Goal: Information Seeking & Learning: Compare options

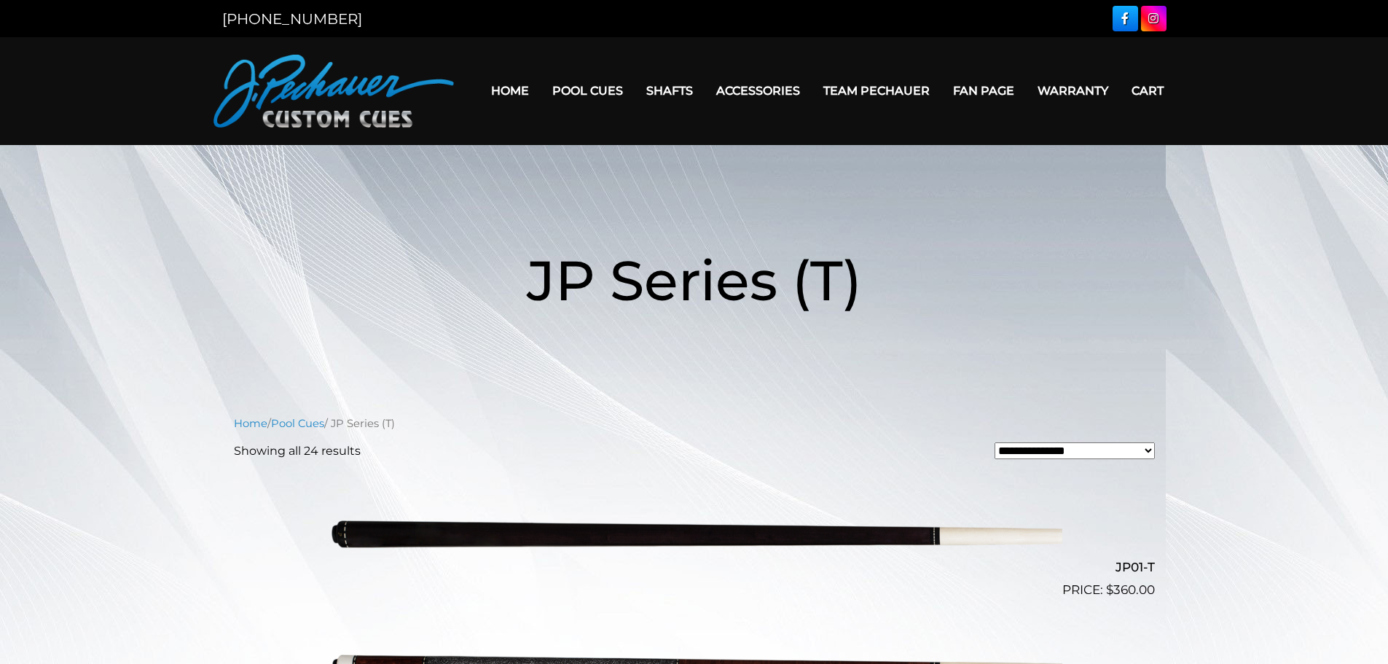
click at [458, 534] on img at bounding box center [694, 532] width 736 height 122
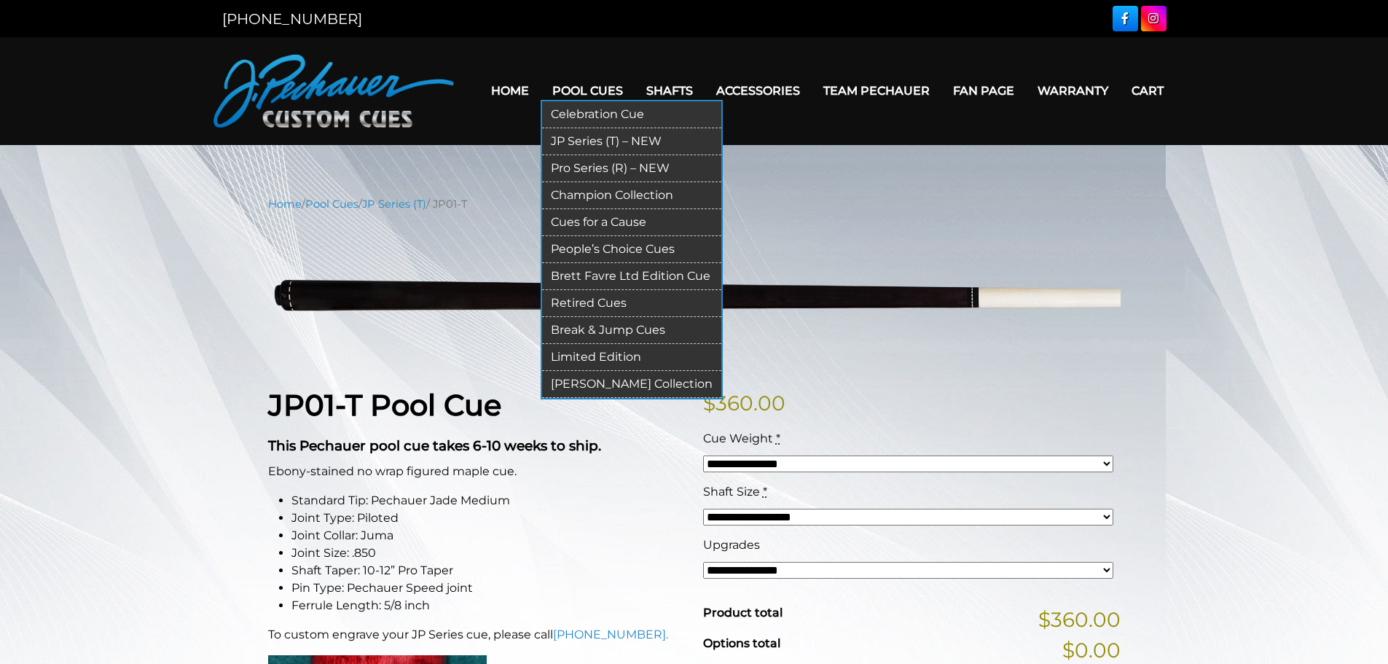
click at [595, 168] on link "Pro Series (R) – NEW" at bounding box center [631, 168] width 179 height 27
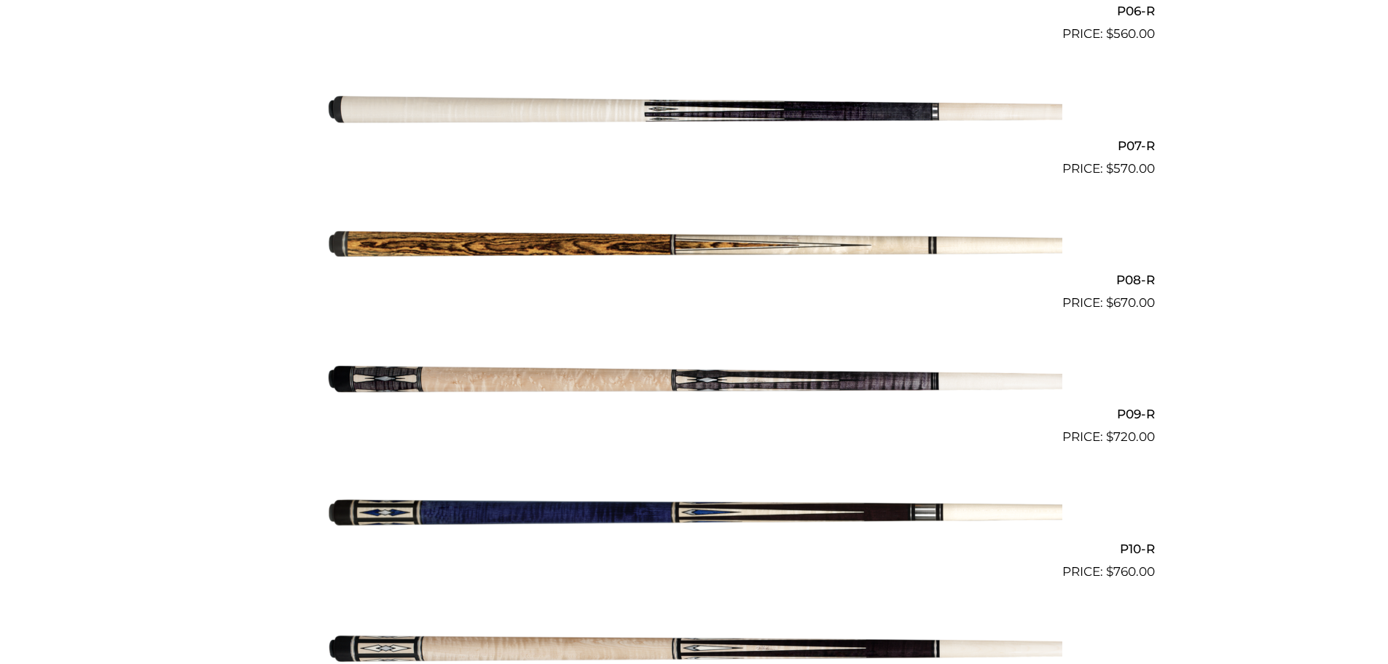
scroll to position [1234, 0]
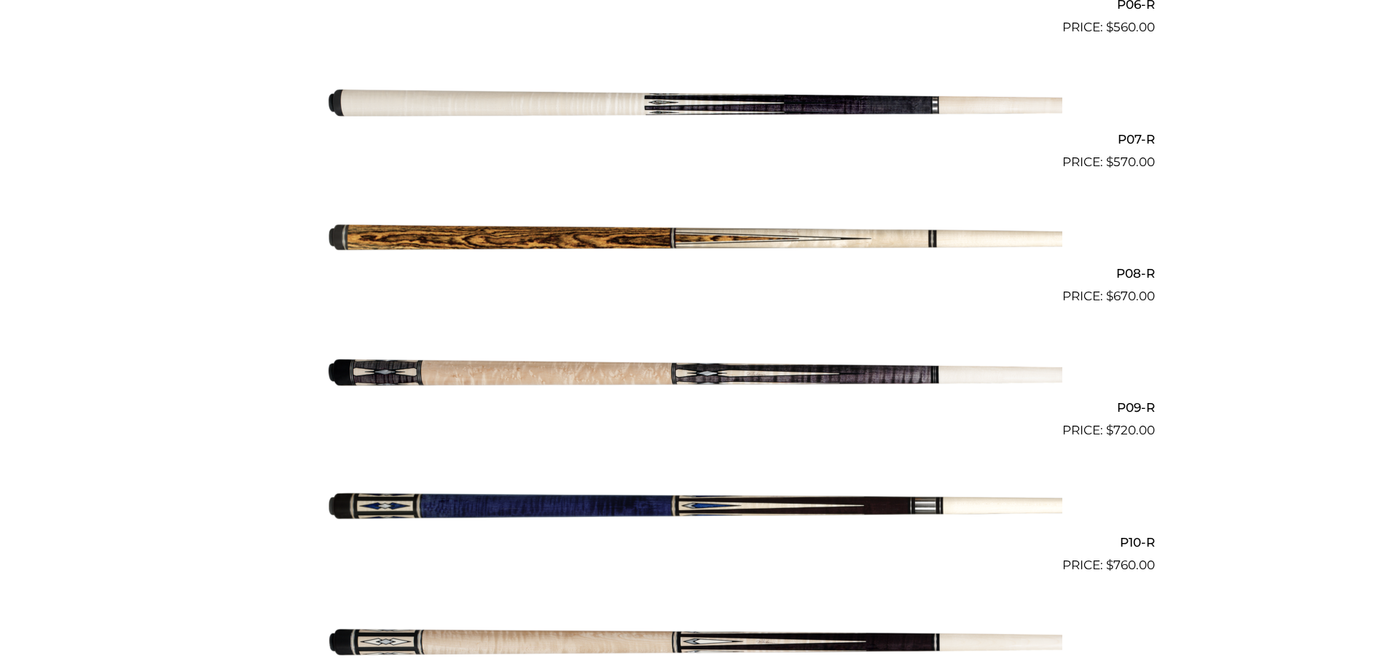
click at [488, 366] on img at bounding box center [694, 373] width 736 height 122
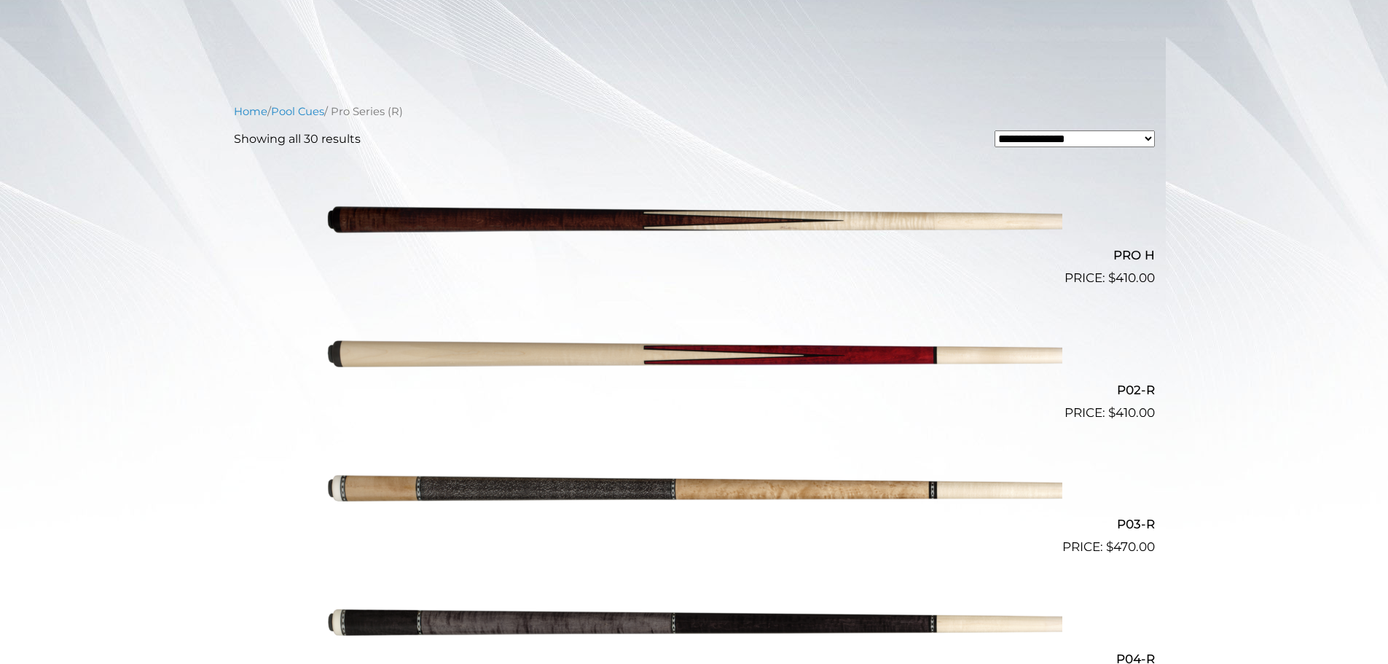
scroll to position [0, 0]
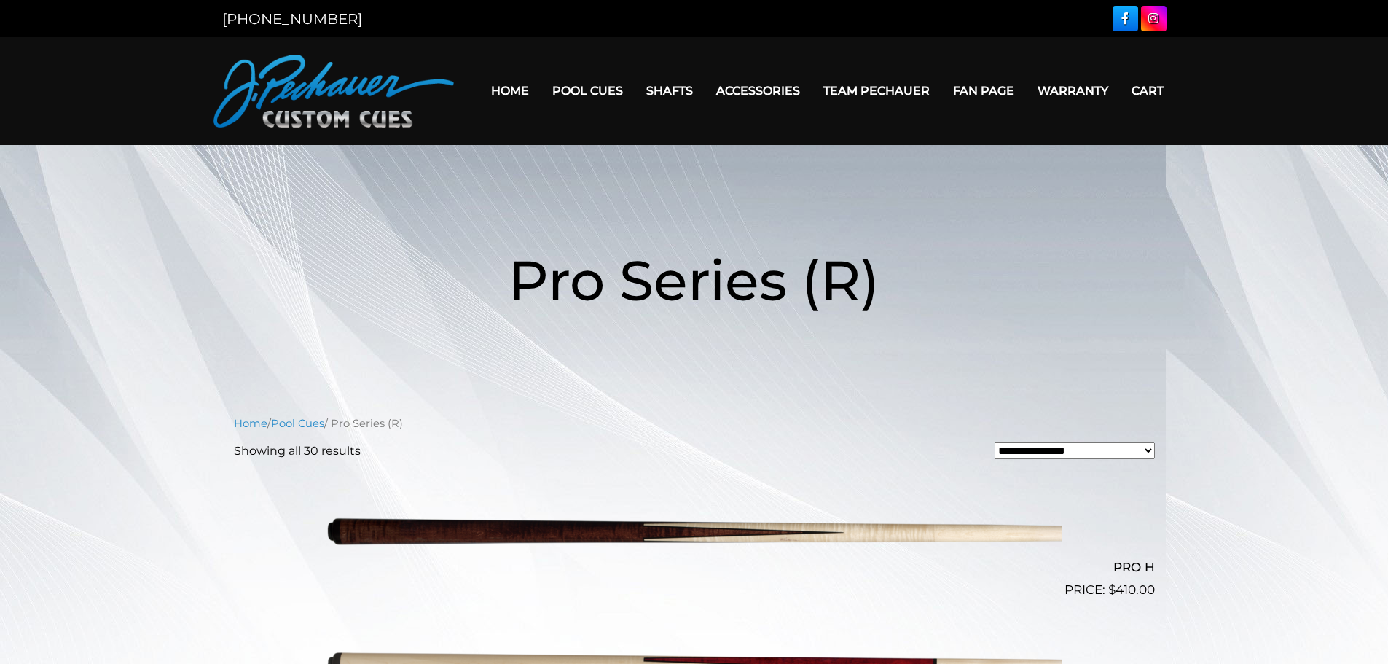
drag, startPoint x: 203, startPoint y: 562, endPoint x: 187, endPoint y: 179, distance: 384.3
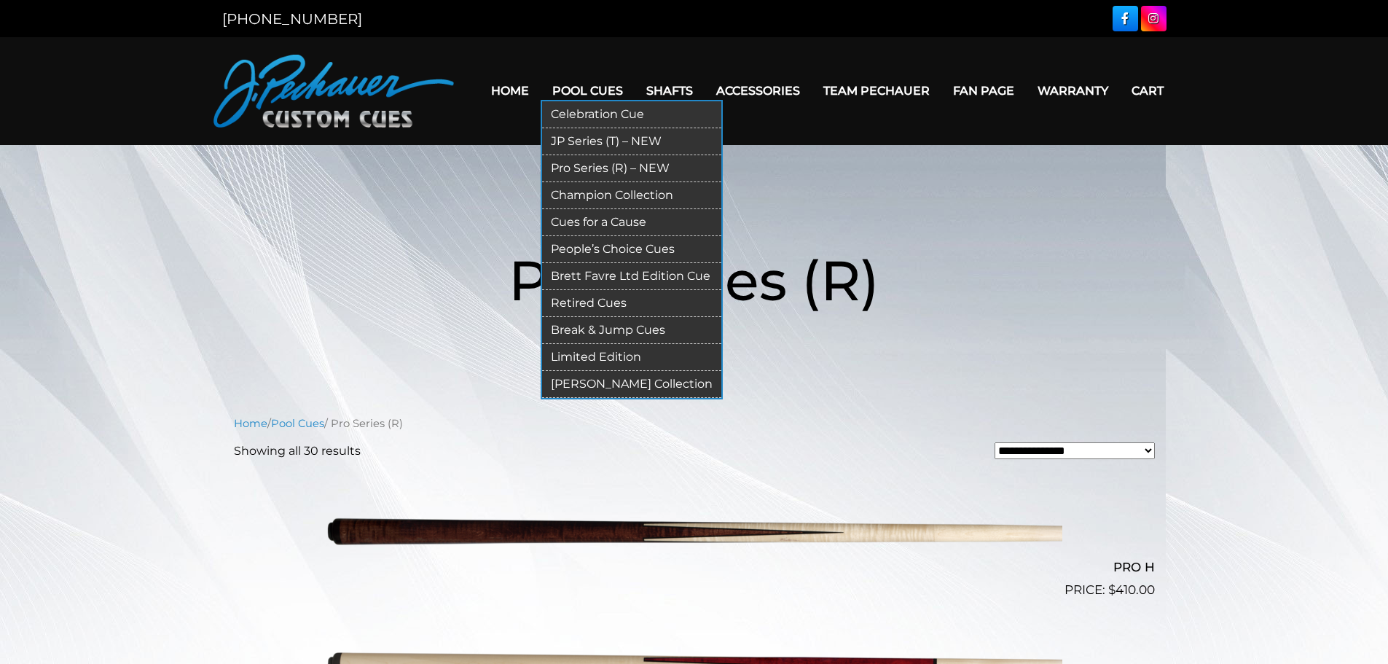
click at [583, 137] on link "JP Series (T) – NEW" at bounding box center [631, 141] width 179 height 27
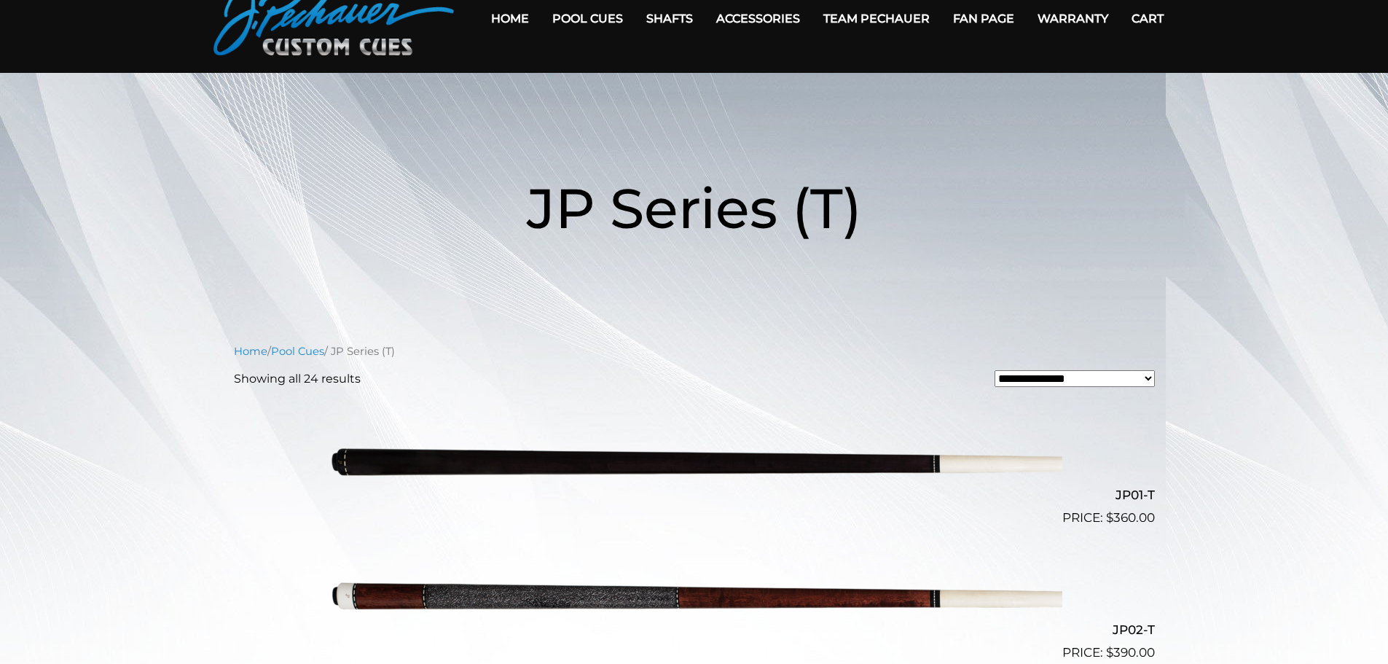
scroll to position [73, 0]
click at [466, 452] on img at bounding box center [694, 460] width 736 height 122
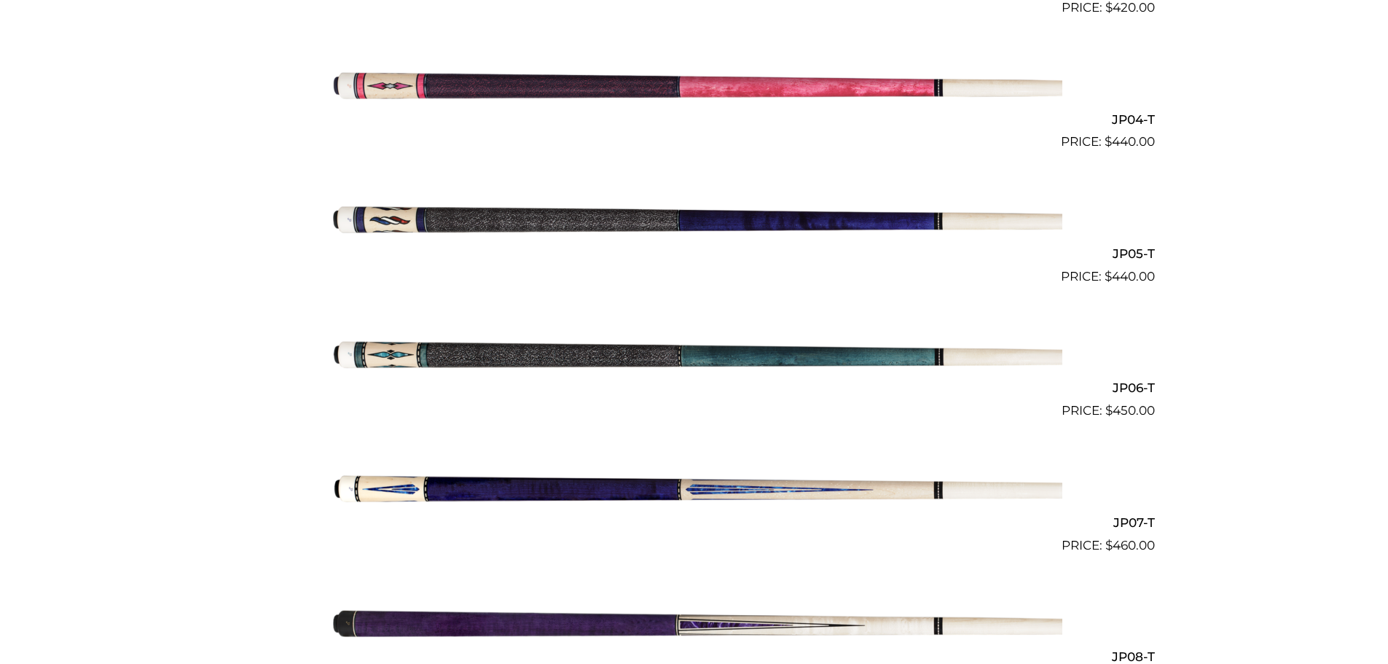
scroll to position [930, 0]
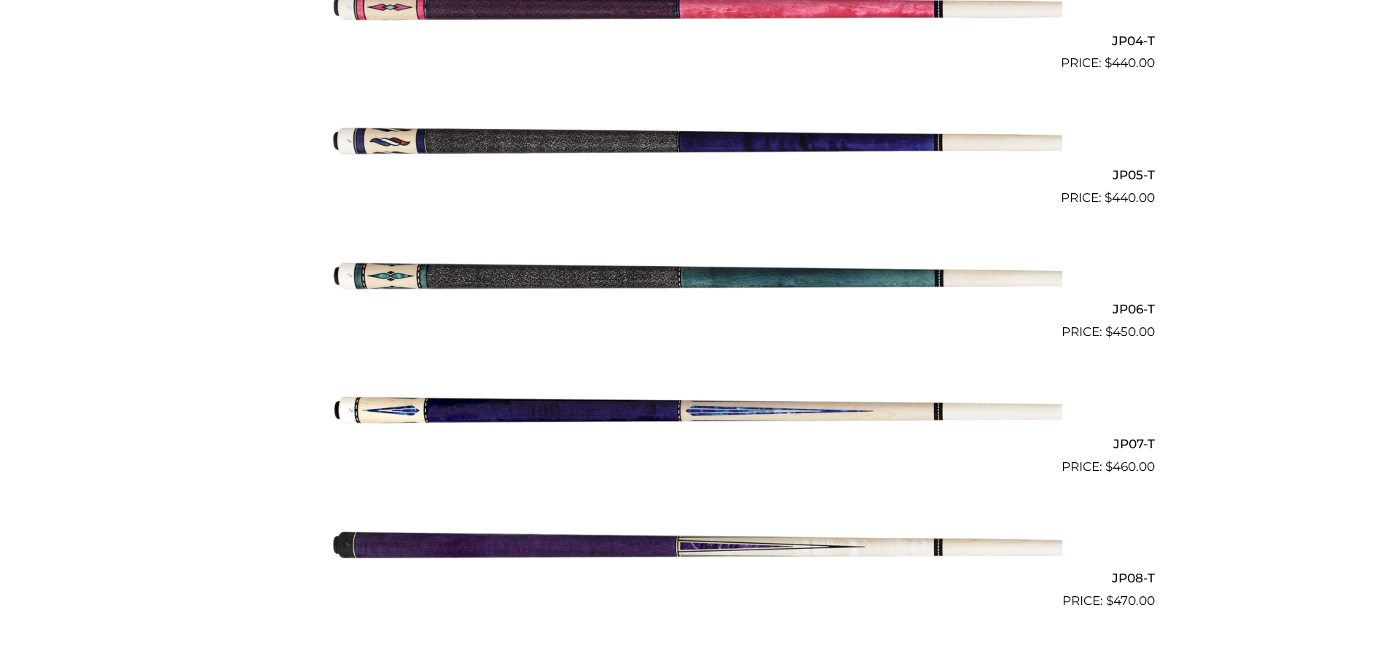
click at [464, 536] on img at bounding box center [694, 543] width 736 height 122
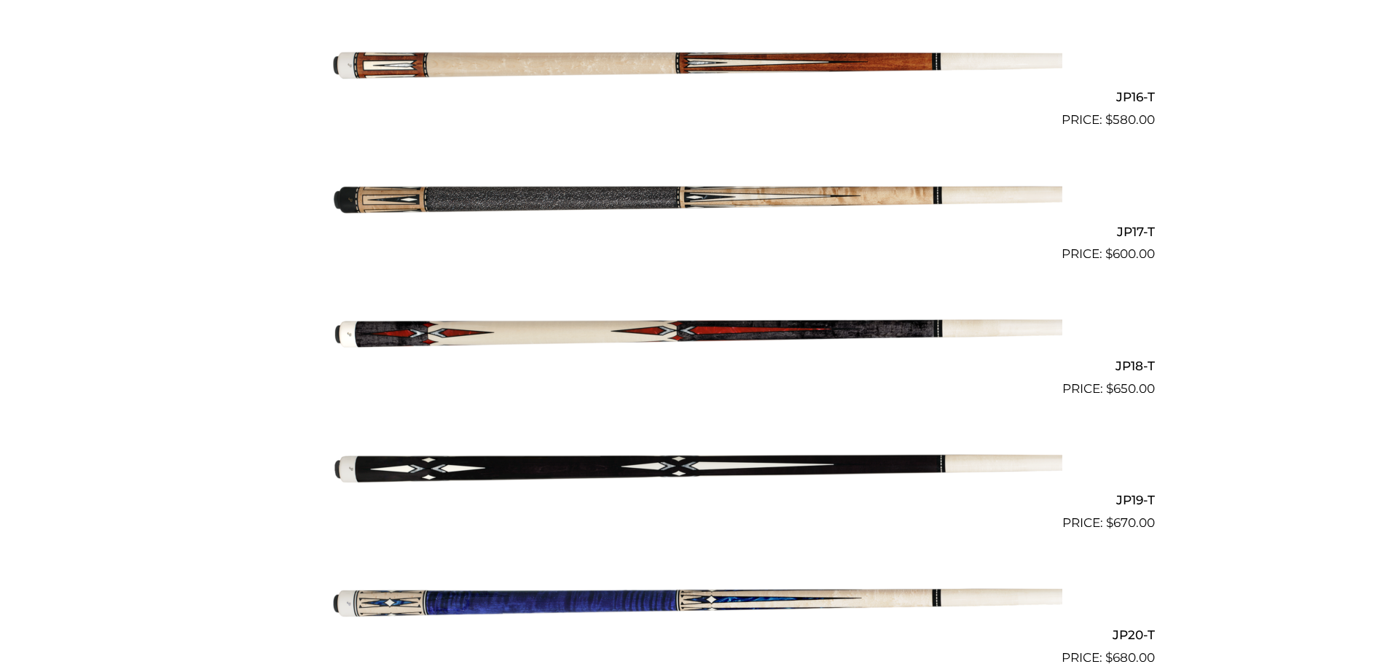
scroll to position [2489, 0]
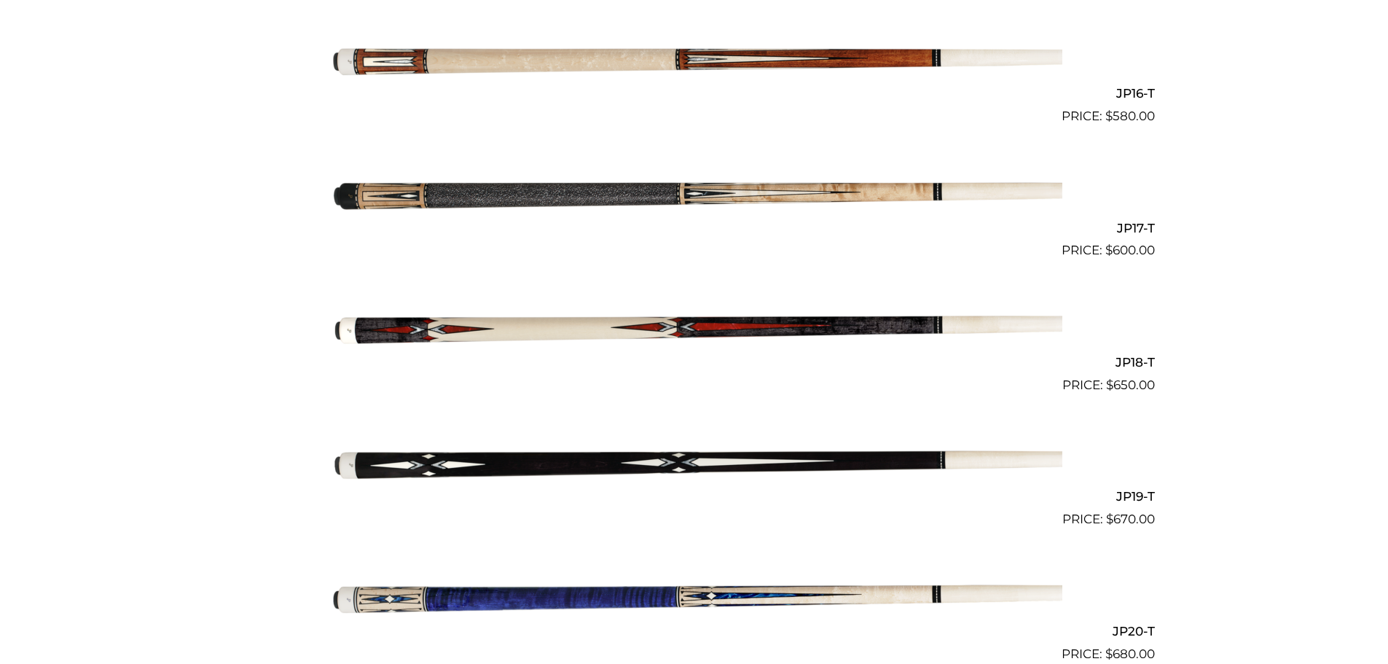
click at [592, 466] on img at bounding box center [694, 462] width 736 height 122
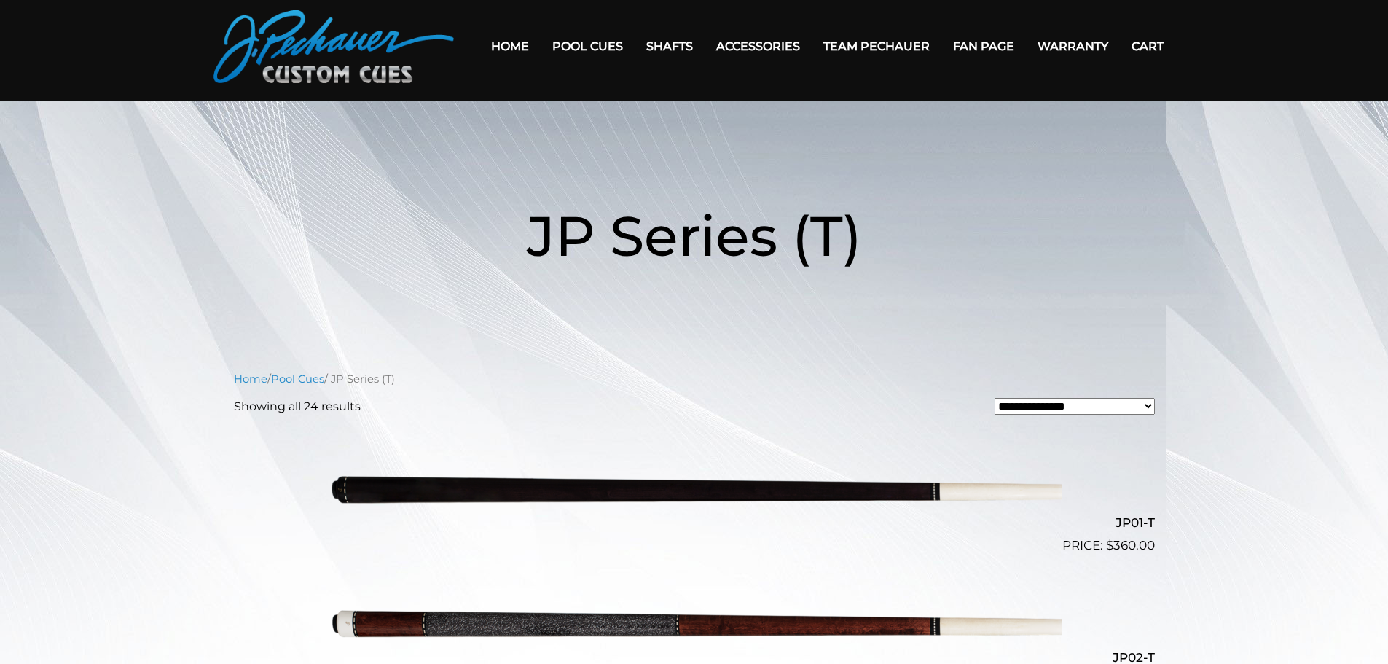
scroll to position [0, 0]
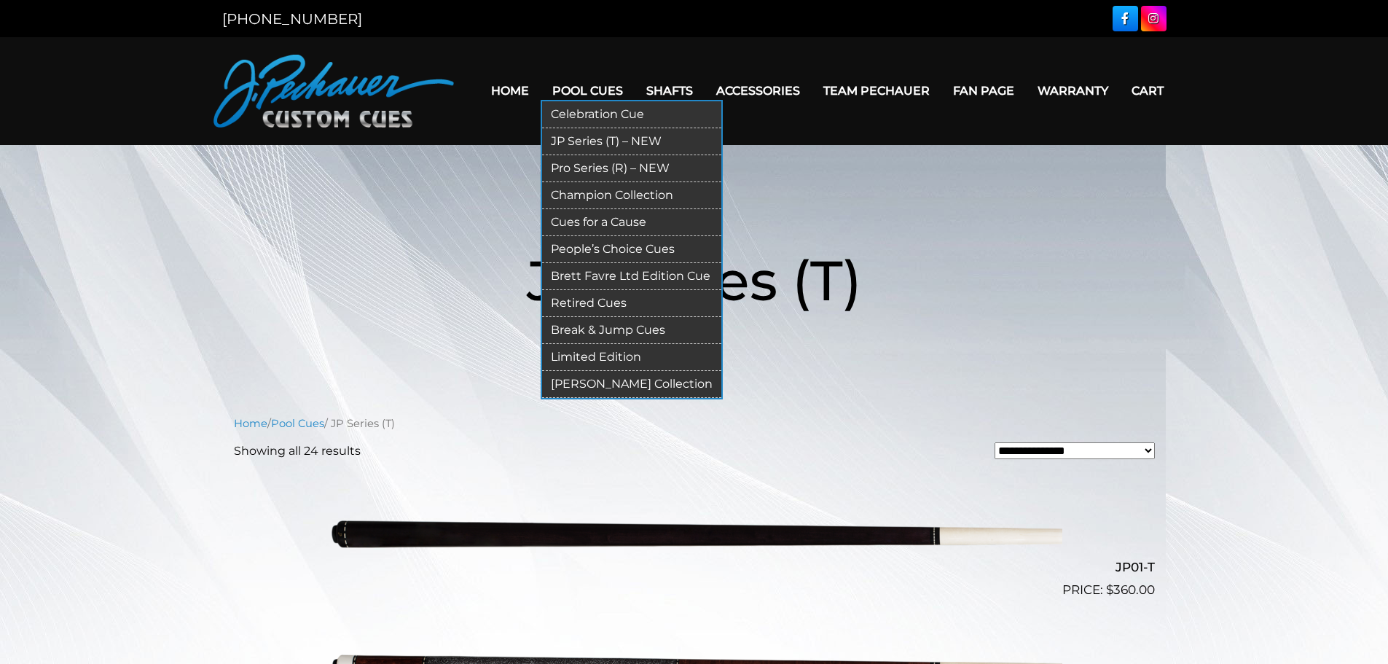
click at [587, 166] on link "Pro Series (R) – NEW" at bounding box center [631, 168] width 179 height 27
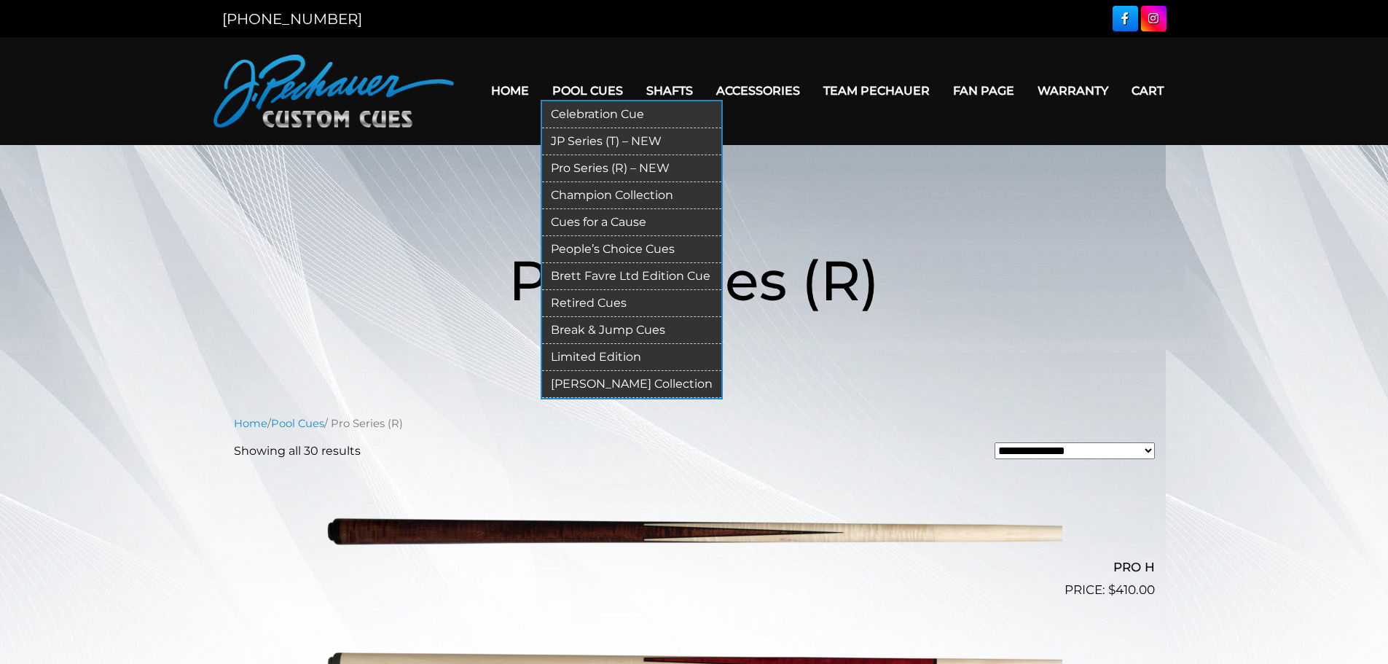
click at [603, 141] on link "JP Series (T) – NEW" at bounding box center [631, 141] width 179 height 27
click at [598, 141] on link "JP Series (T) – NEW" at bounding box center [631, 141] width 179 height 27
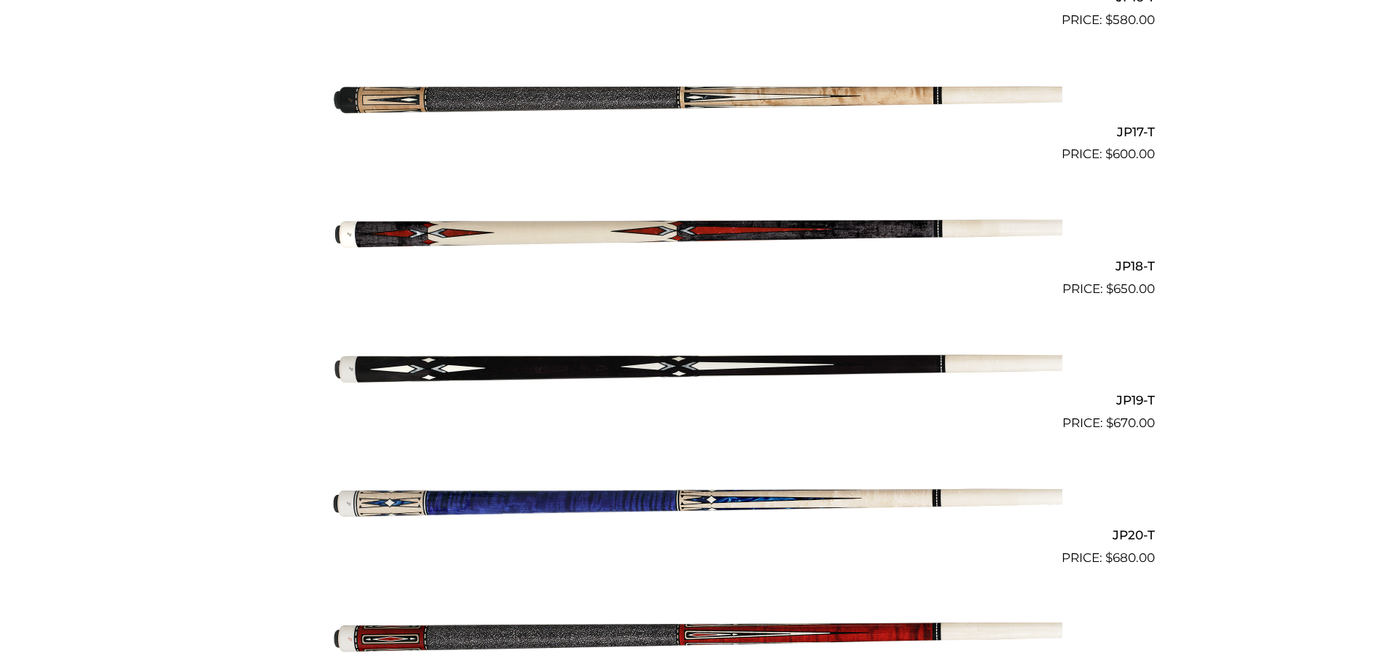
scroll to position [2600, 0]
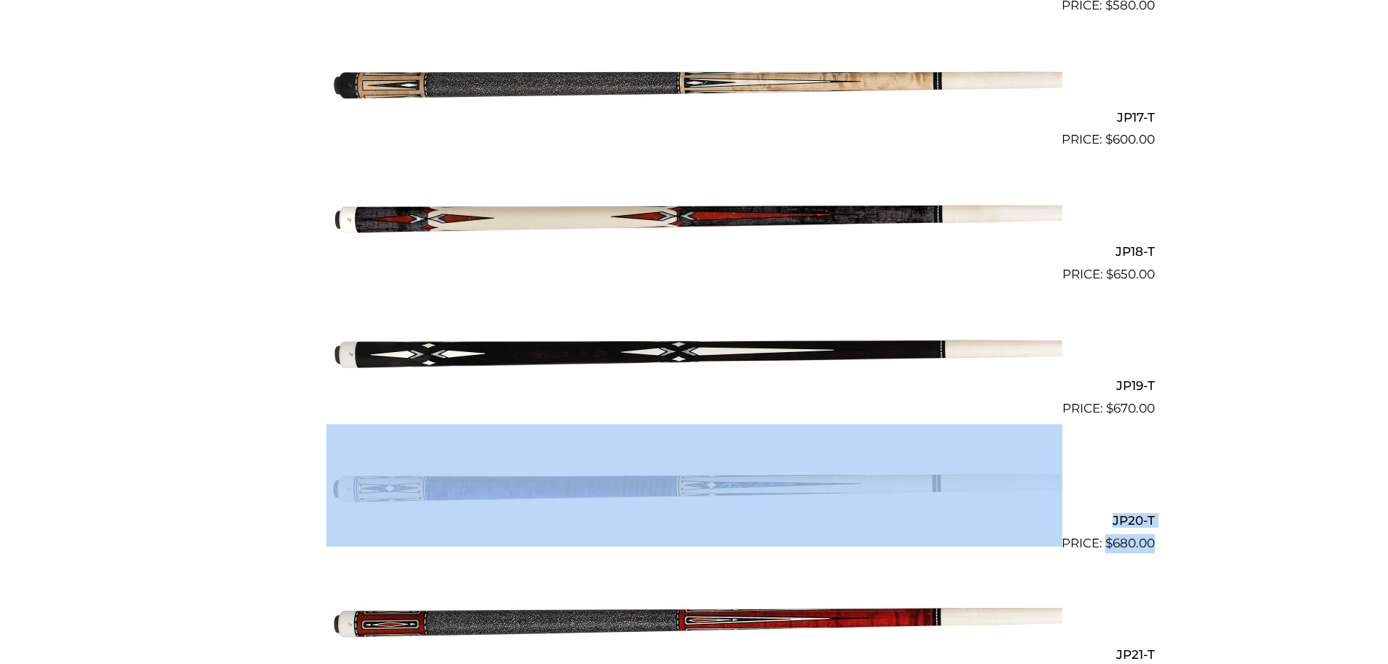
drag, startPoint x: 1166, startPoint y: 552, endPoint x: 21, endPoint y: 596, distance: 1146.2
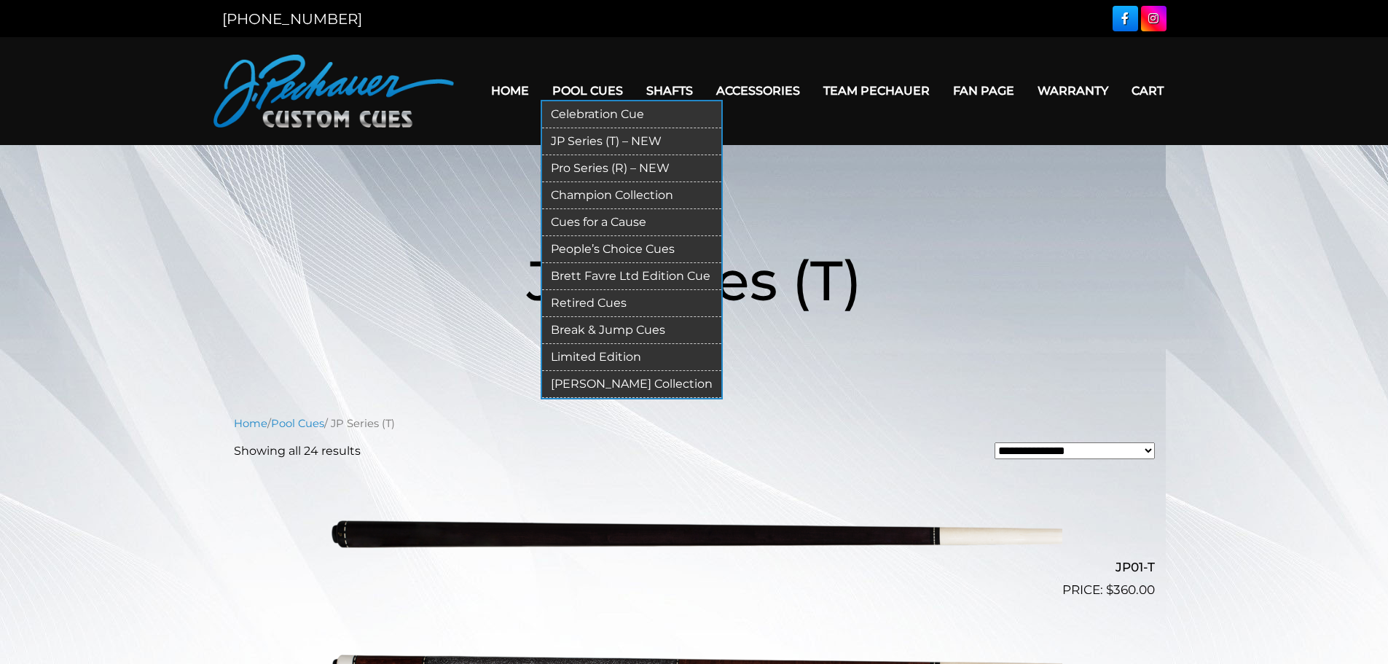
click at [573, 165] on link "Pro Series (R) – NEW" at bounding box center [631, 168] width 179 height 27
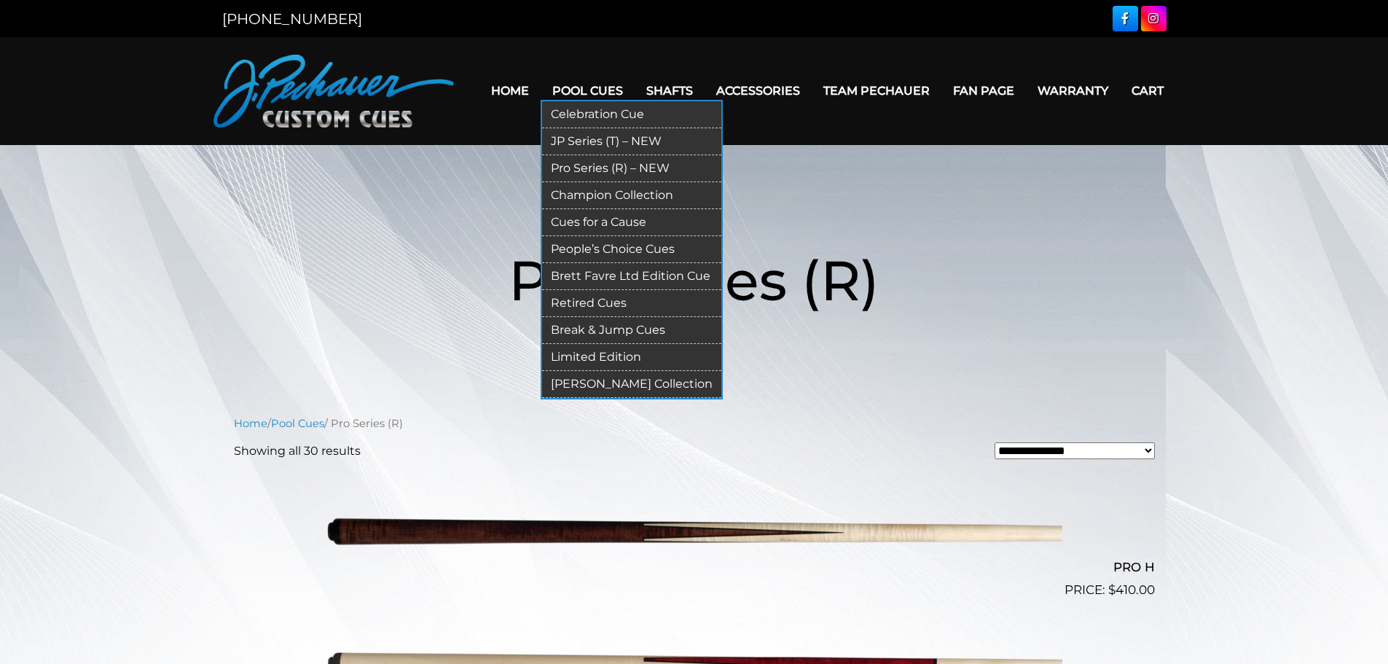
click at [572, 143] on link "JP Series (T) – NEW" at bounding box center [631, 141] width 179 height 27
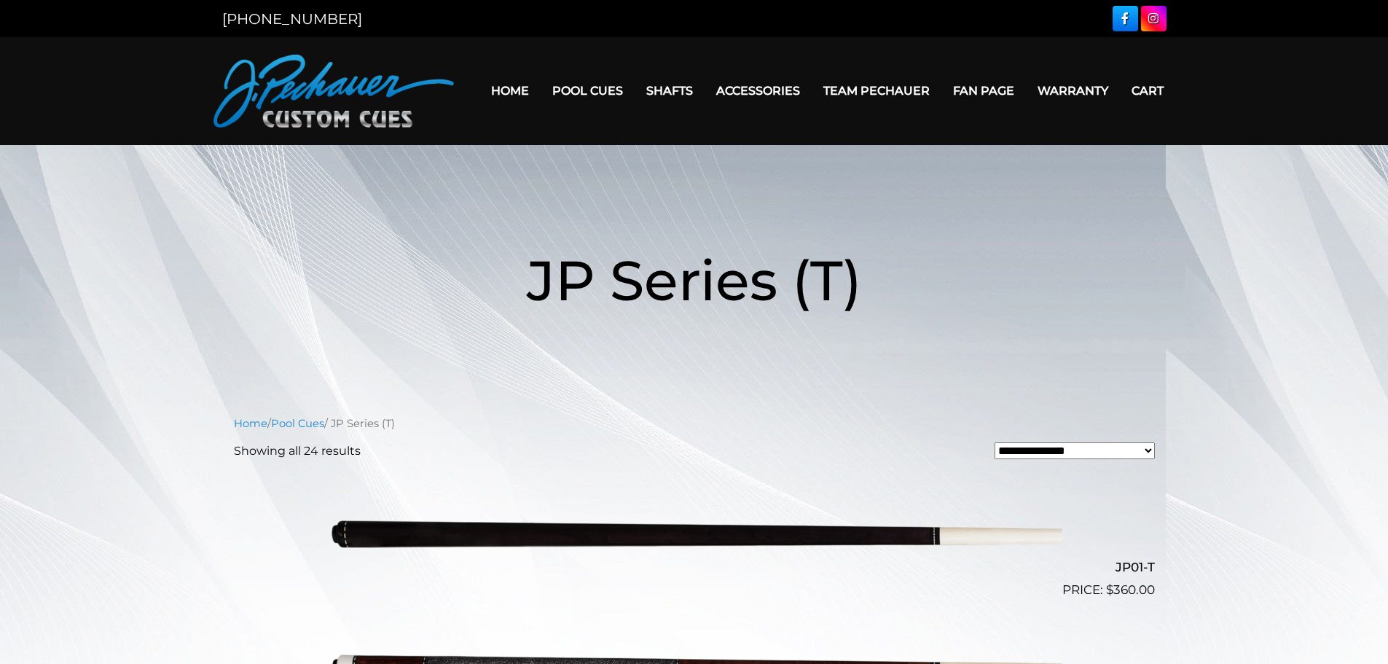
drag, startPoint x: 155, startPoint y: 555, endPoint x: 139, endPoint y: 130, distance: 425.8
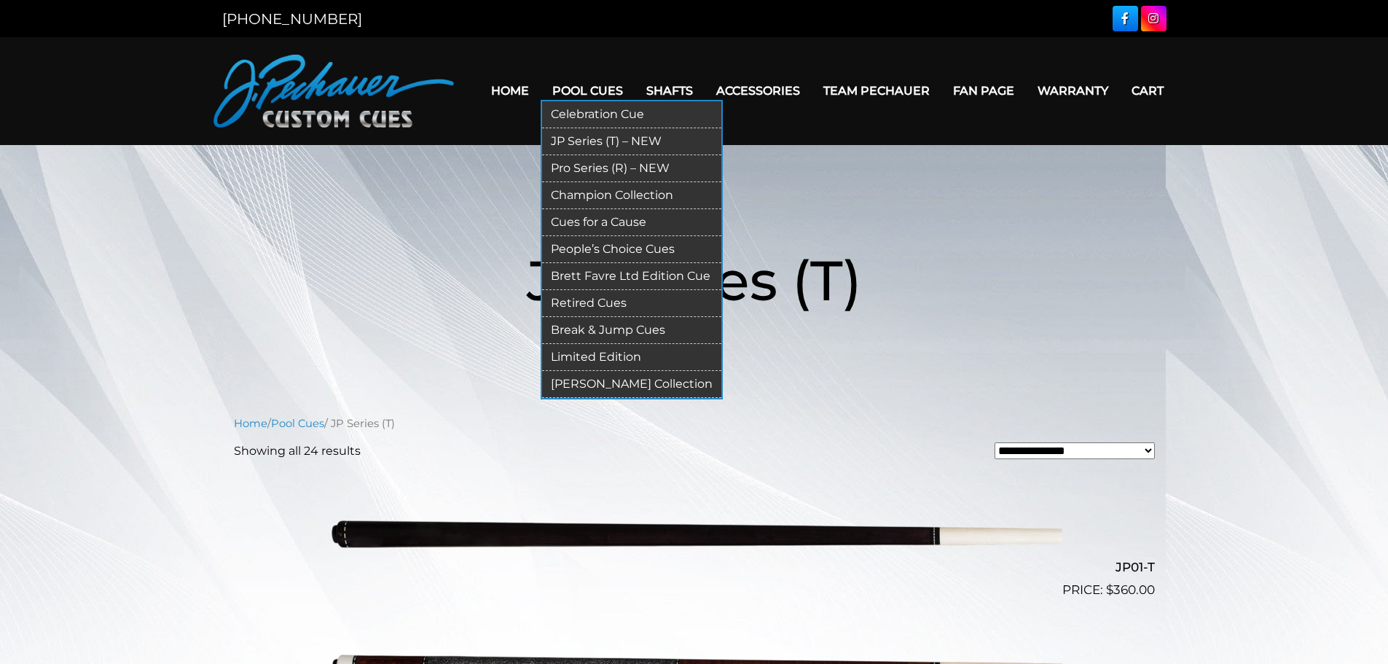
click at [607, 164] on link "Pro Series (R) – NEW" at bounding box center [631, 168] width 179 height 27
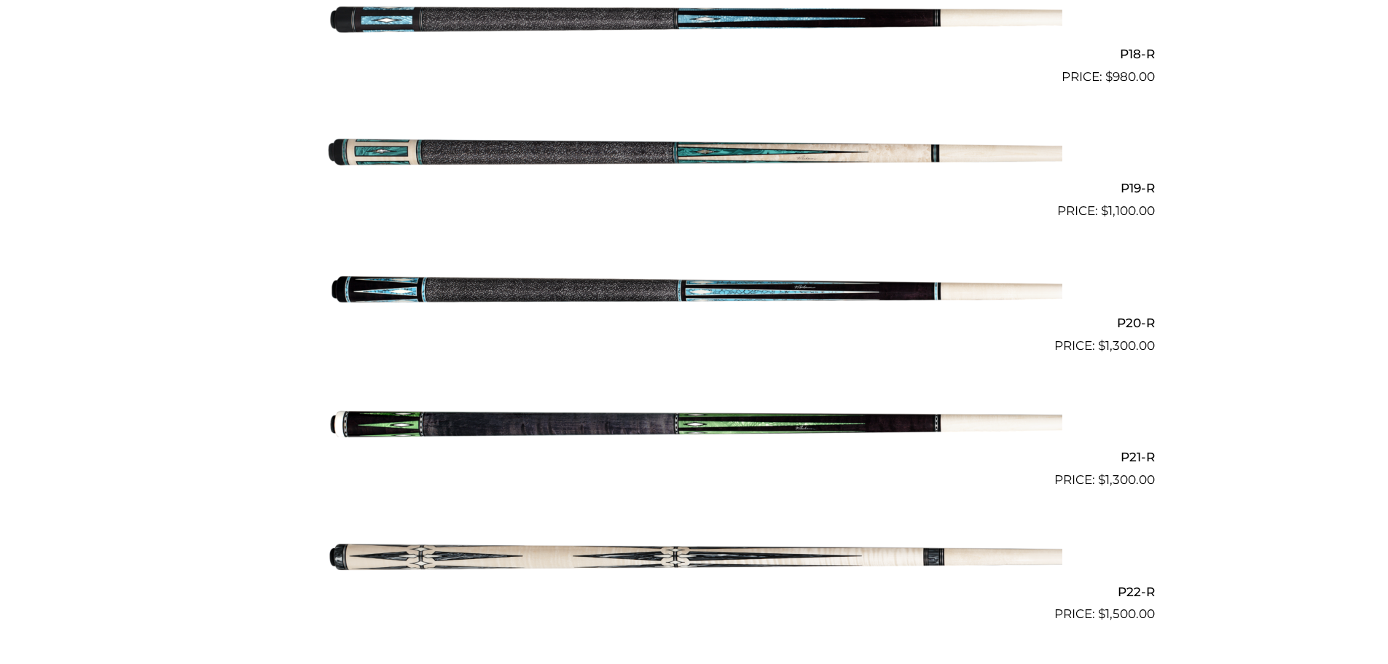
scroll to position [2800, 0]
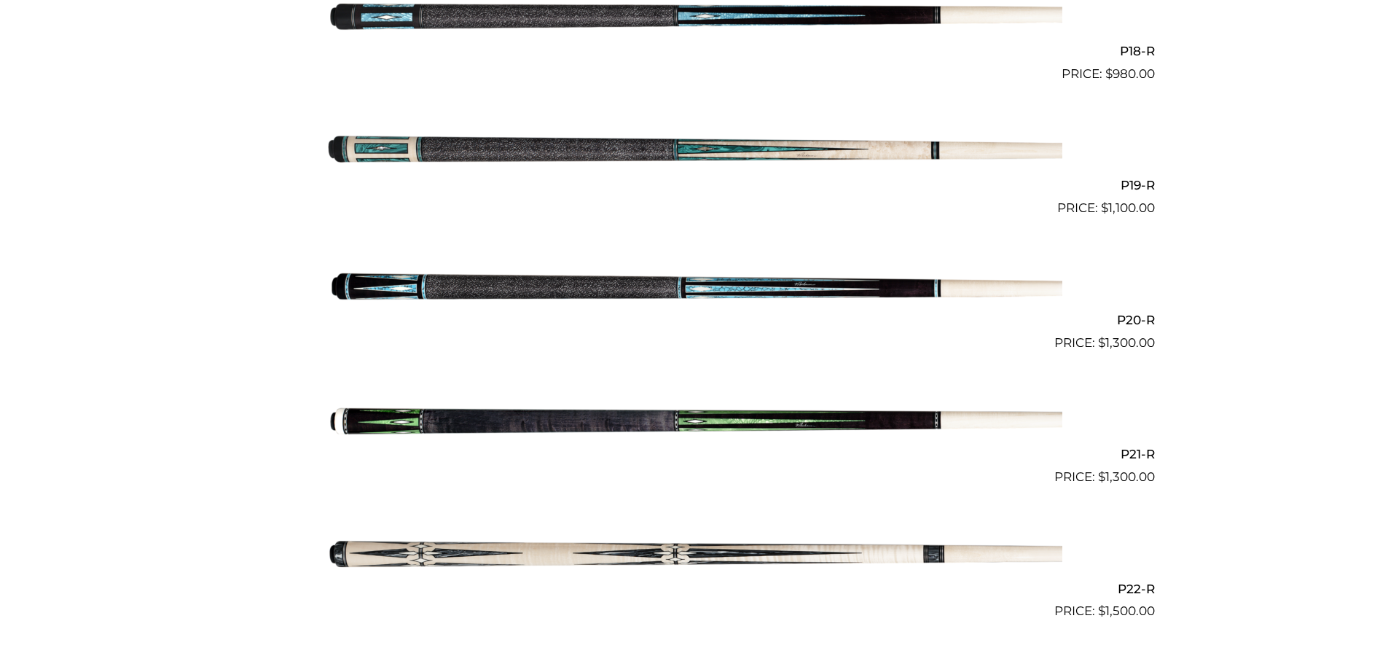
click at [498, 416] on img at bounding box center [694, 419] width 736 height 122
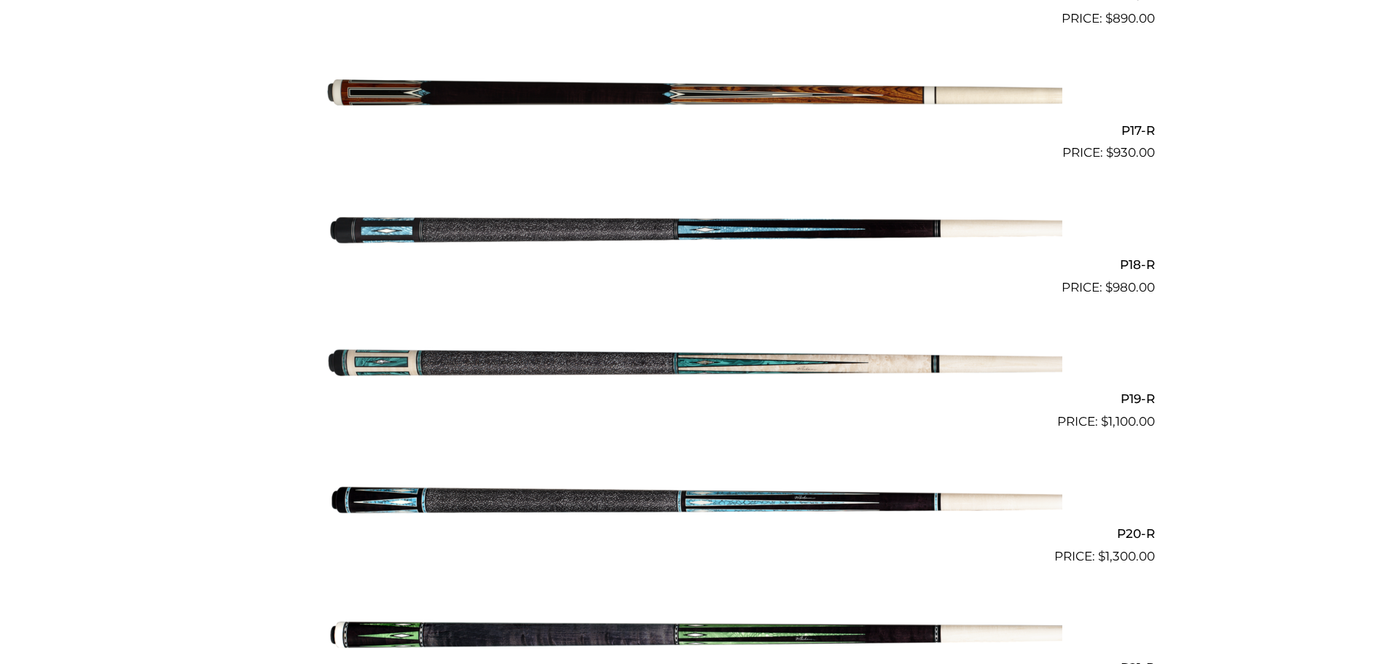
scroll to position [2581, 0]
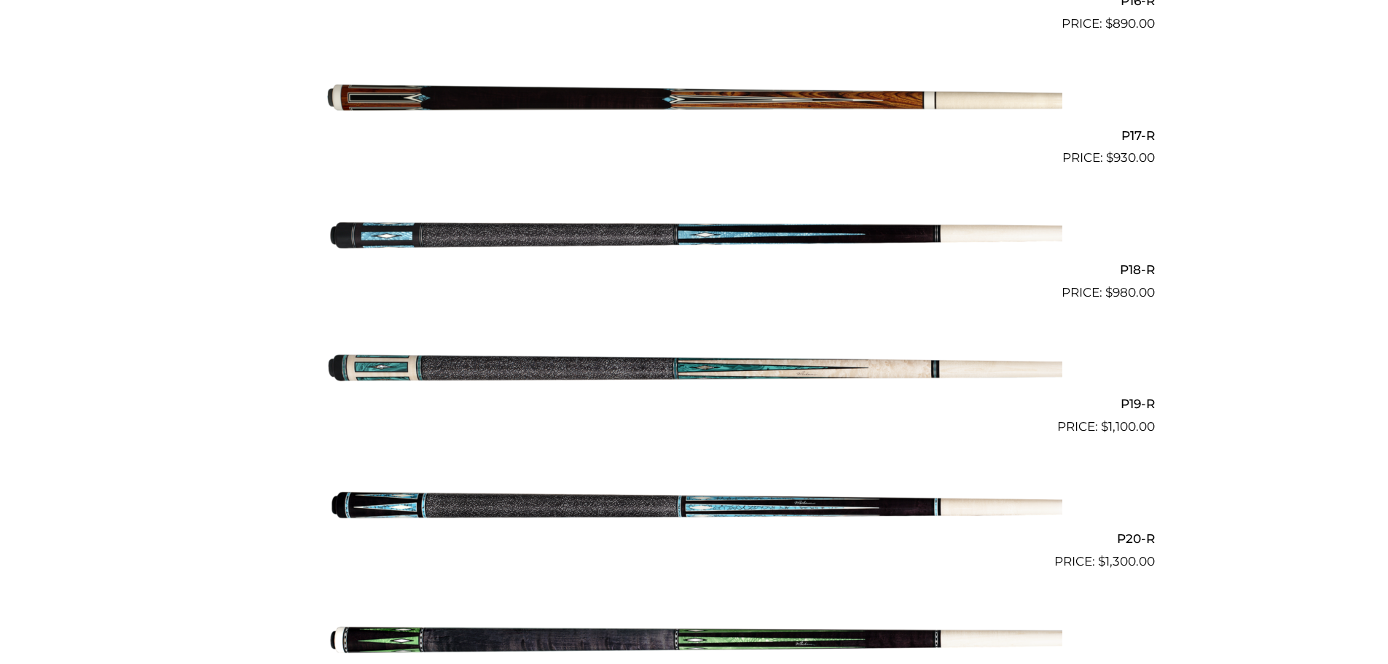
click at [567, 112] on img at bounding box center [694, 100] width 736 height 122
